Goal: Information Seeking & Learning: Learn about a topic

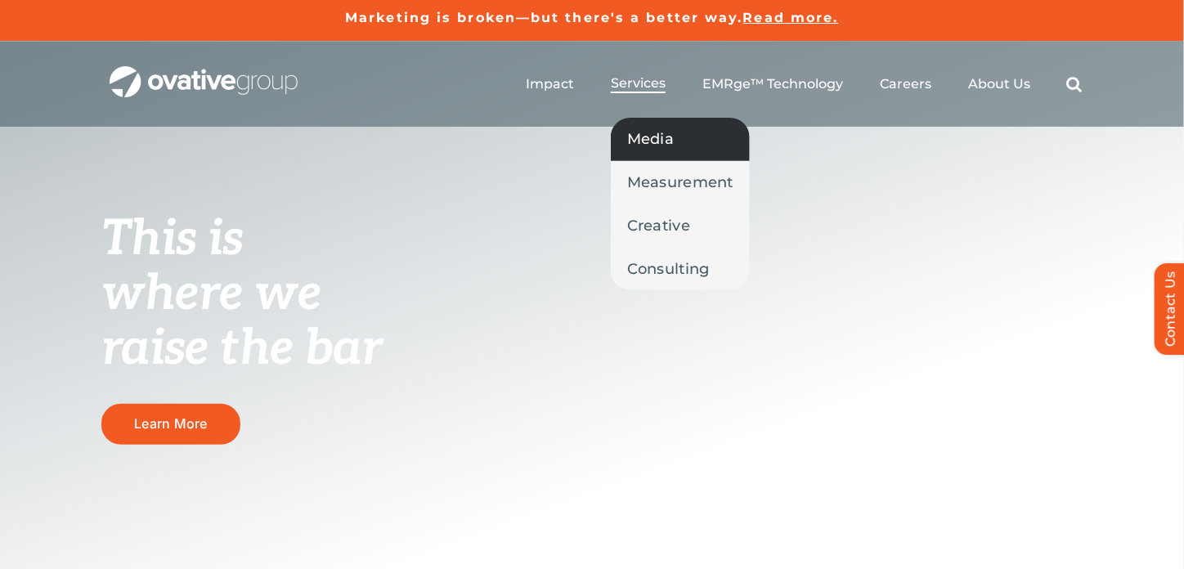
click at [670, 142] on span "Media" at bounding box center [650, 139] width 47 height 23
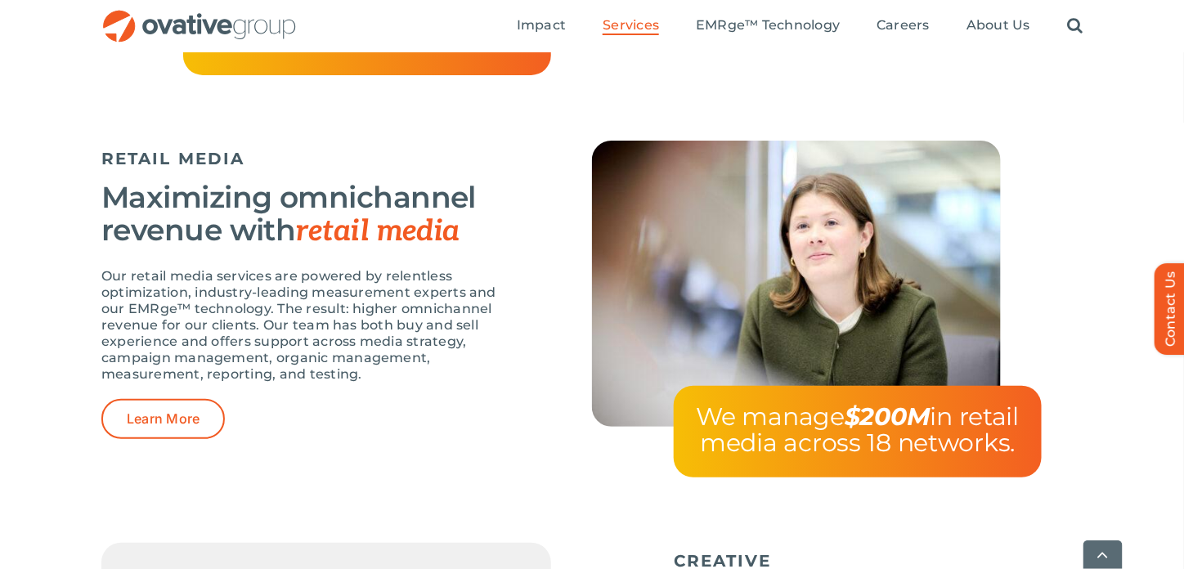
scroll to position [2171, 0]
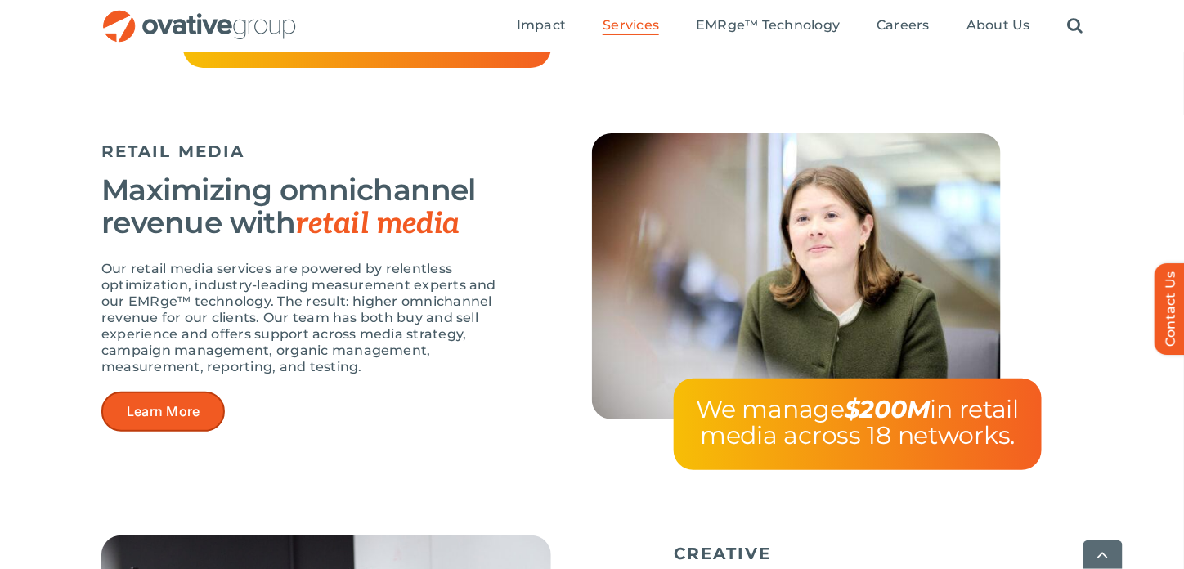
click at [200, 398] on link "Learn More" at bounding box center [162, 412] width 123 height 40
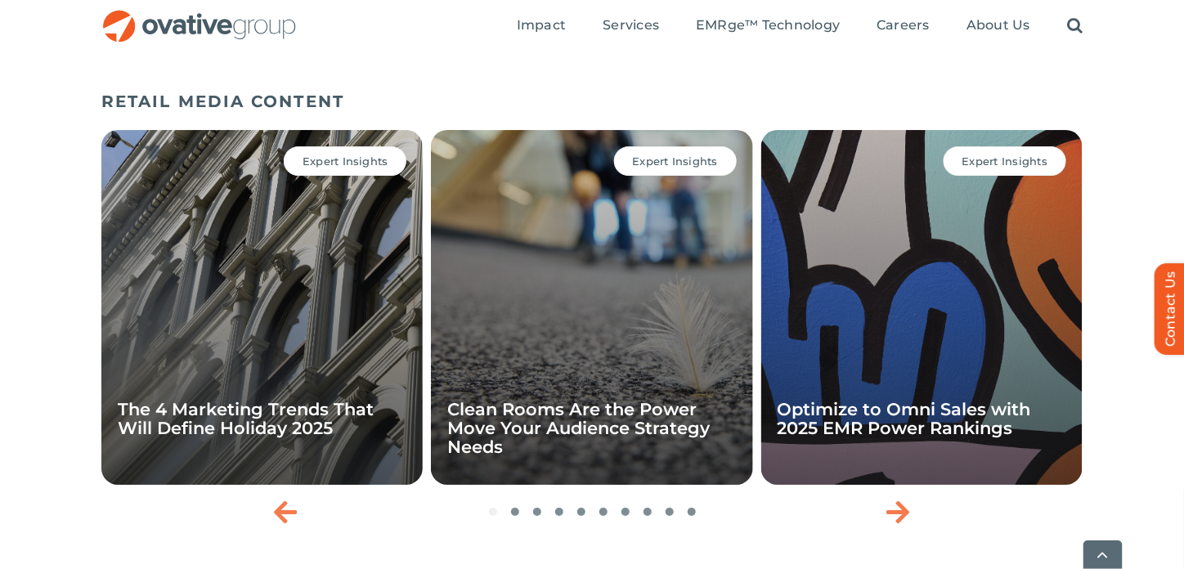
scroll to position [3879, 0]
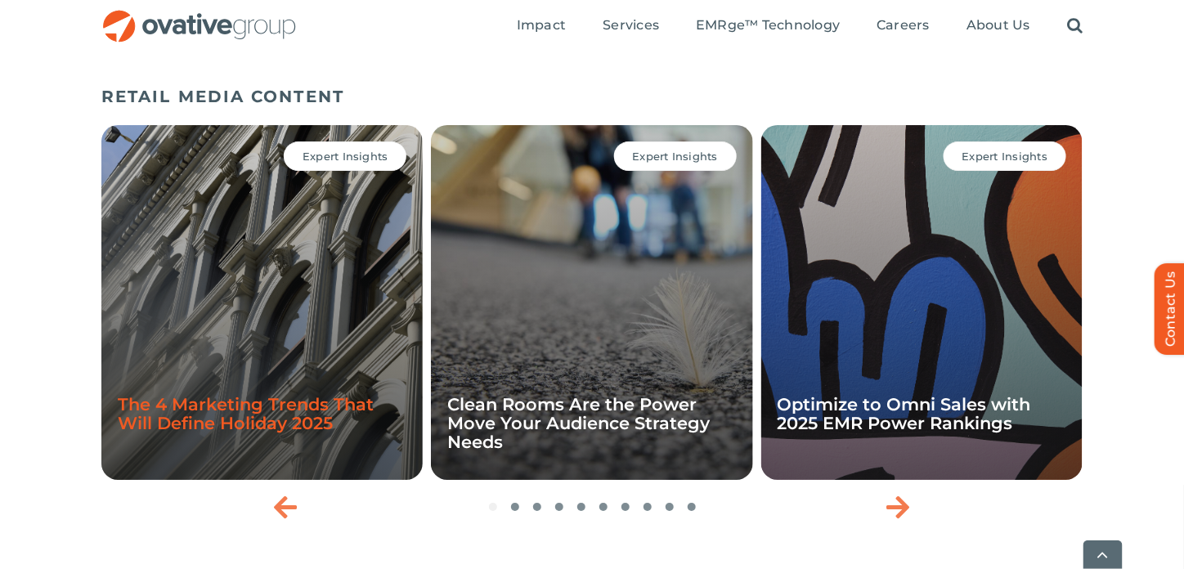
click at [258, 406] on link "The 4 Marketing Trends That Will Define Holiday 2025" at bounding box center [246, 413] width 256 height 39
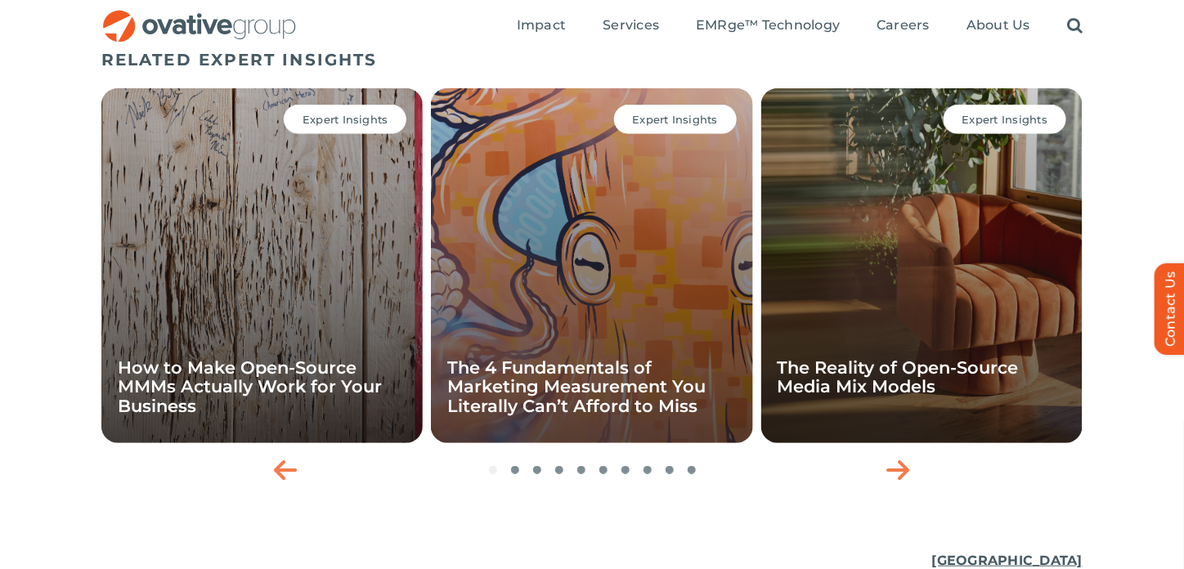
scroll to position [2276, 0]
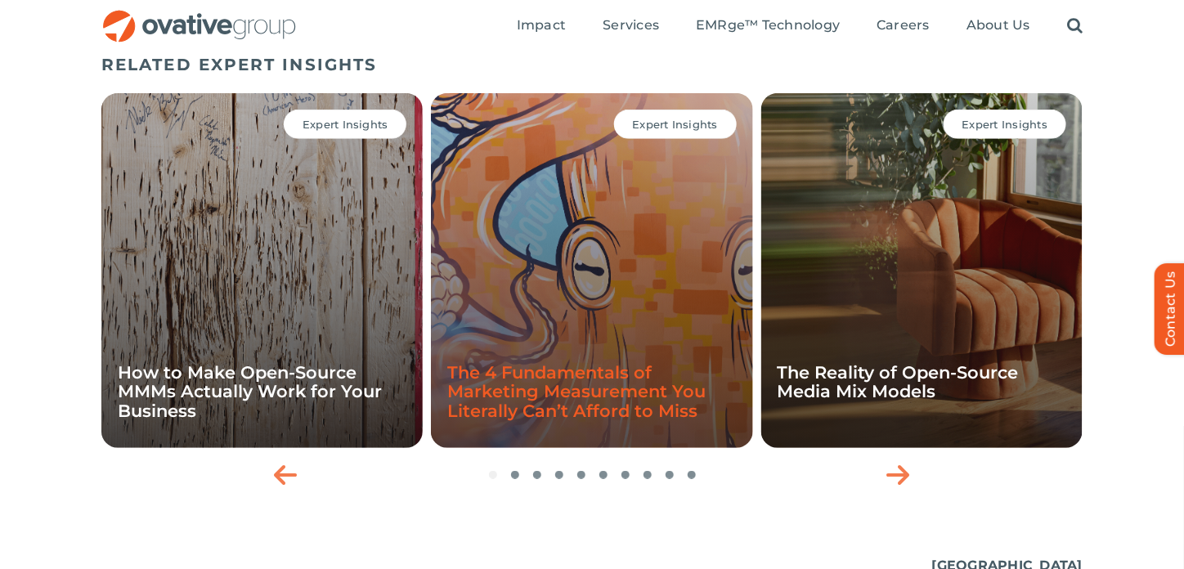
click at [625, 362] on link "The 4 Fundamentals of Marketing Measurement You Literally Can’t Afford to Miss" at bounding box center [576, 391] width 258 height 58
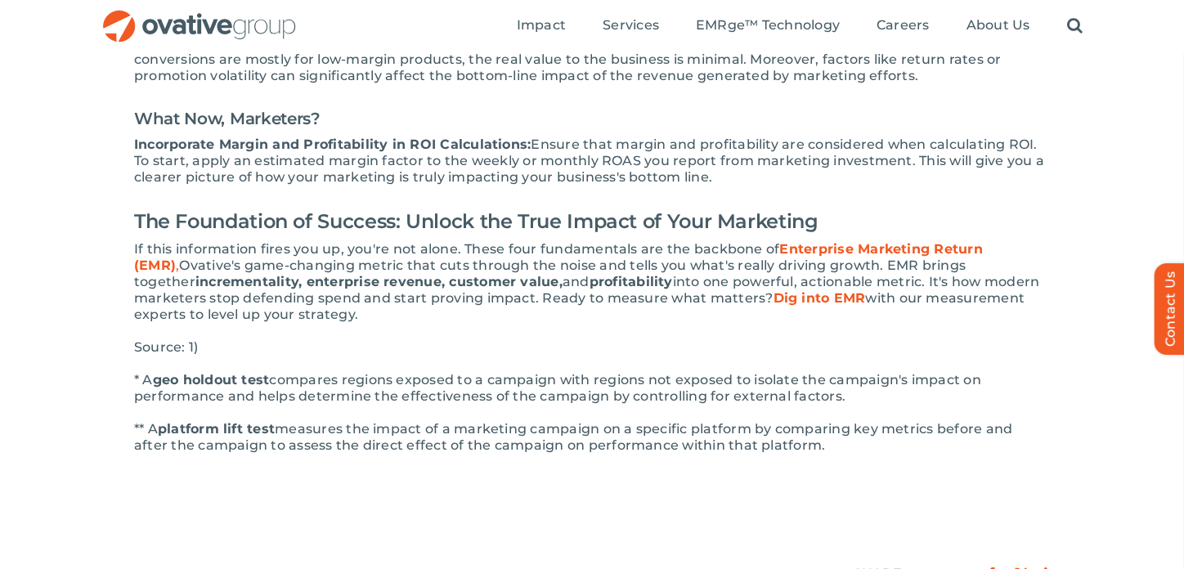
scroll to position [1282, 0]
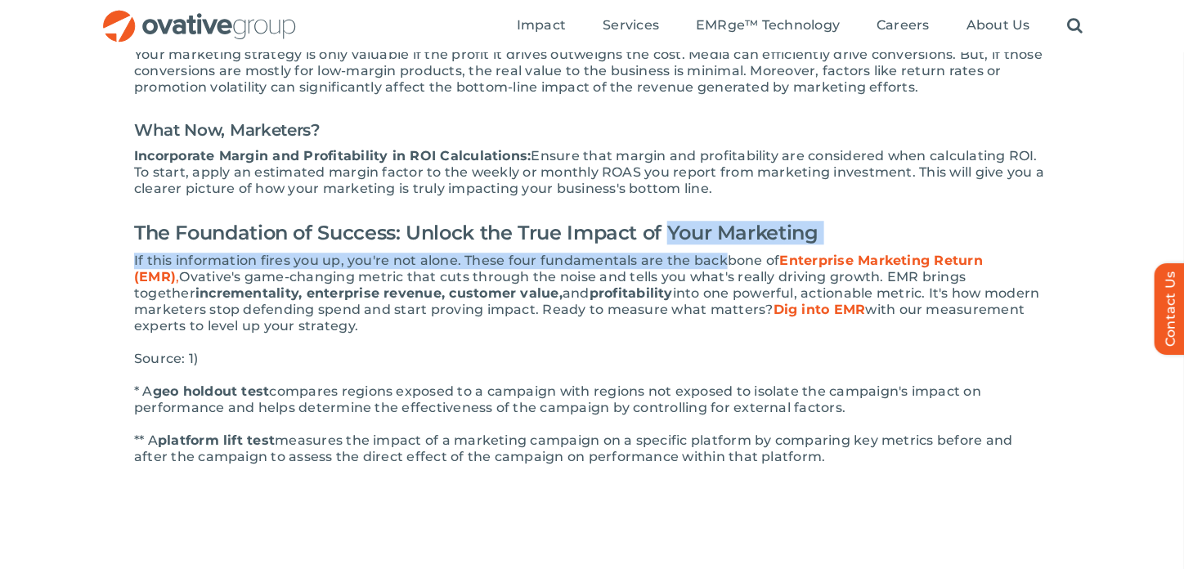
drag, startPoint x: 675, startPoint y: 236, endPoint x: 721, endPoint y: 266, distance: 55.1
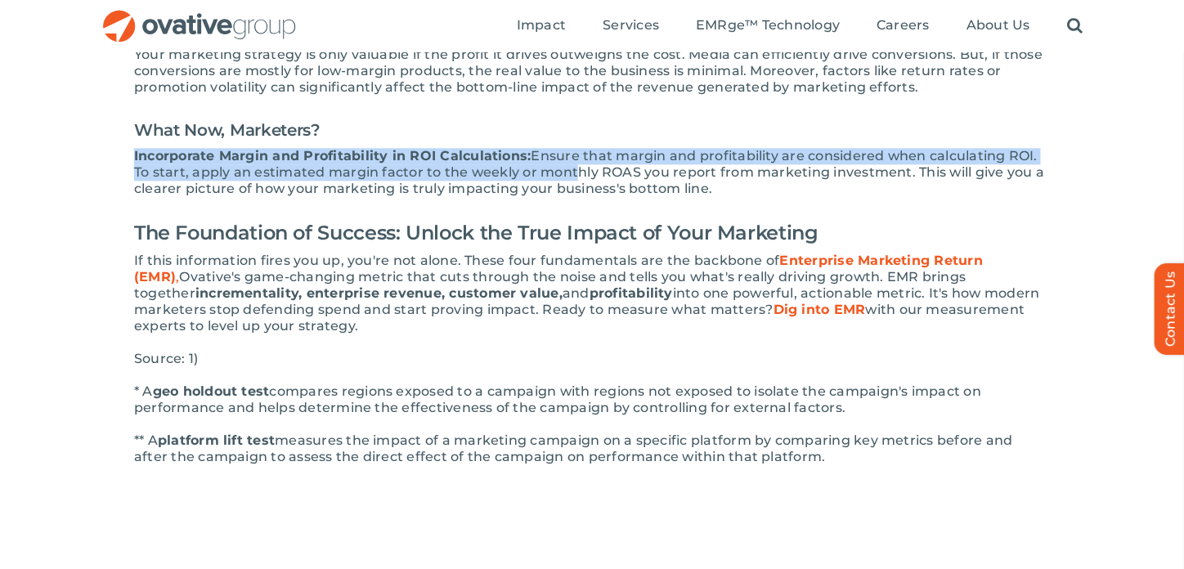
drag, startPoint x: 566, startPoint y: 173, endPoint x: 457, endPoint y: 145, distance: 112.5
copy div "Incorporate Margin and Profitability in ROI Calculations: Ensure that margin an…"
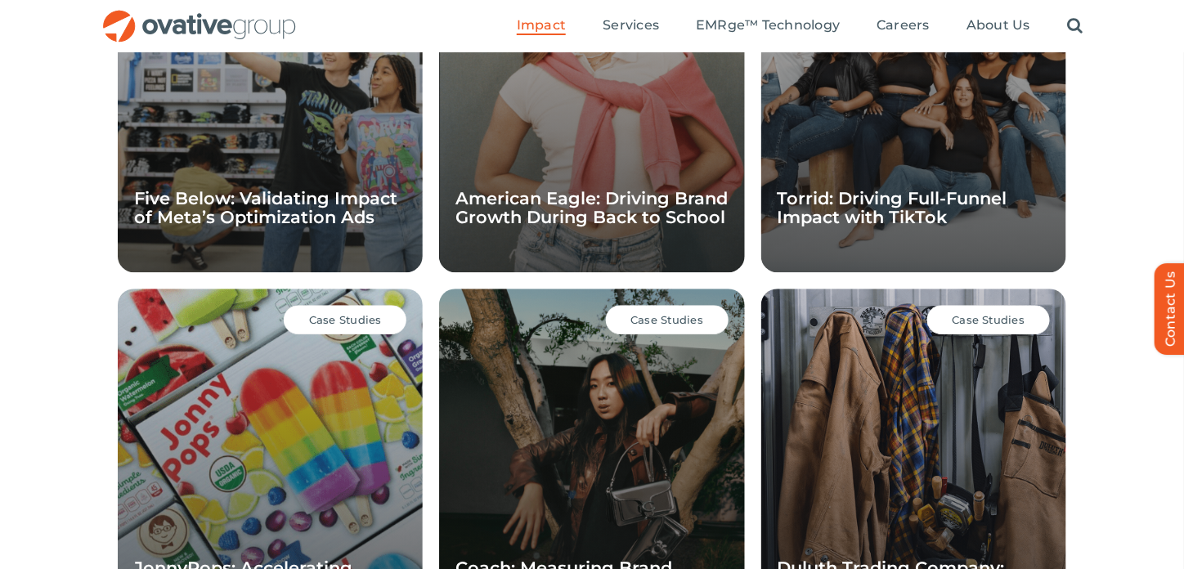
scroll to position [1112, 0]
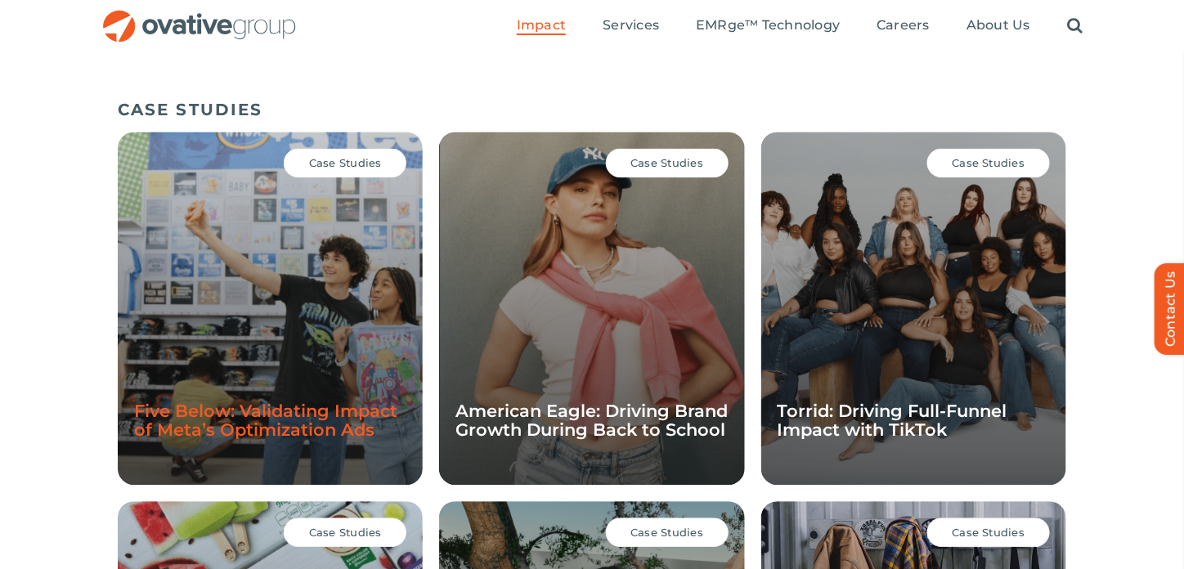
click at [237, 433] on link "Five Below: Validating Impact of Meta’s Optimization Ads" at bounding box center [265, 420] width 263 height 39
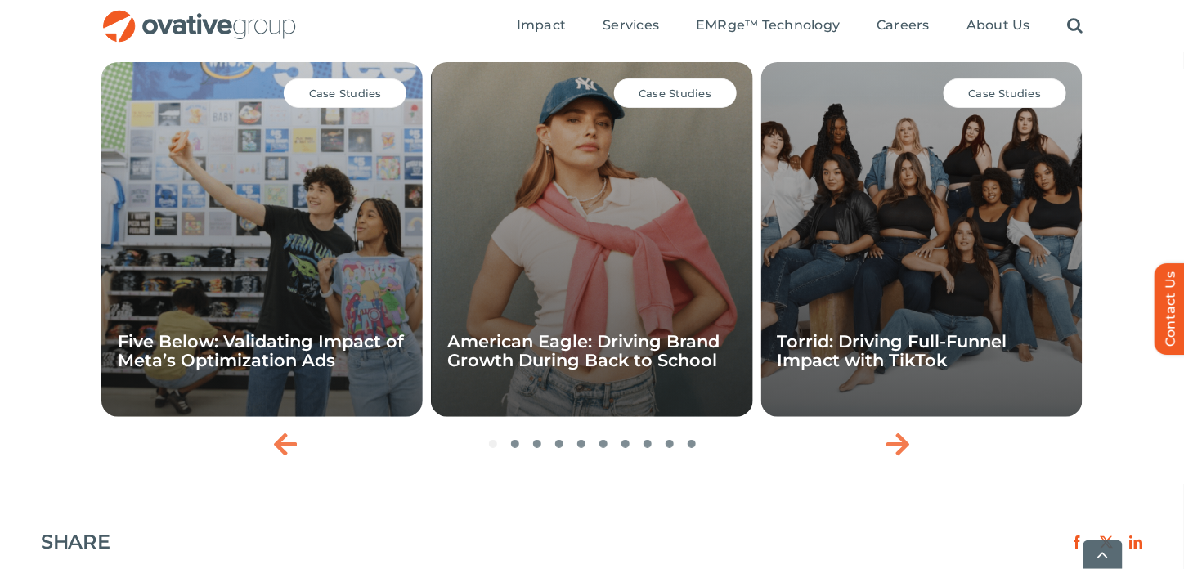
scroll to position [2265, 0]
